Goal: Go to known website: Access a specific website the user already knows

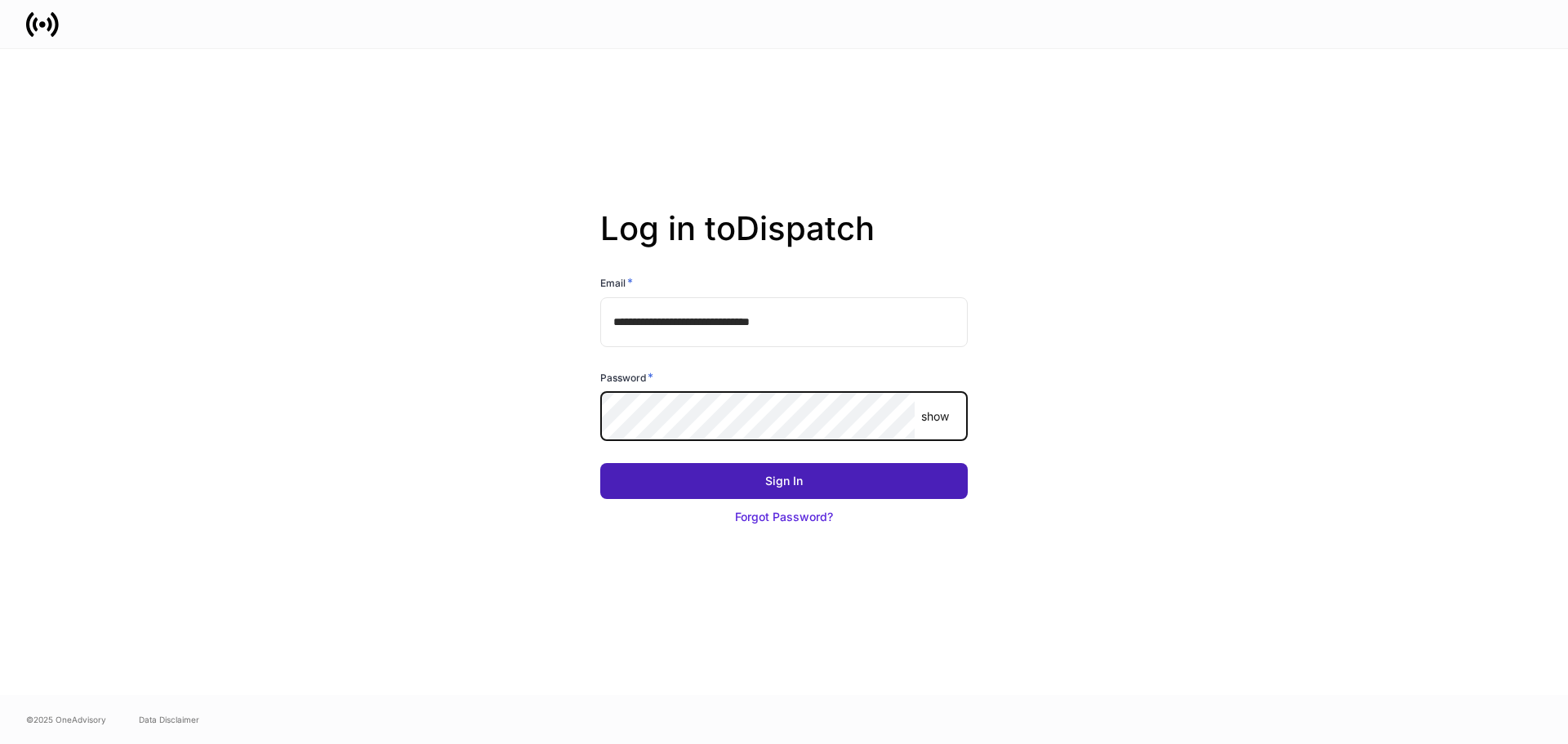
click at [745, 490] on button "Sign In" at bounding box center [784, 480] width 367 height 36
